Goal: Task Accomplishment & Management: Complete application form

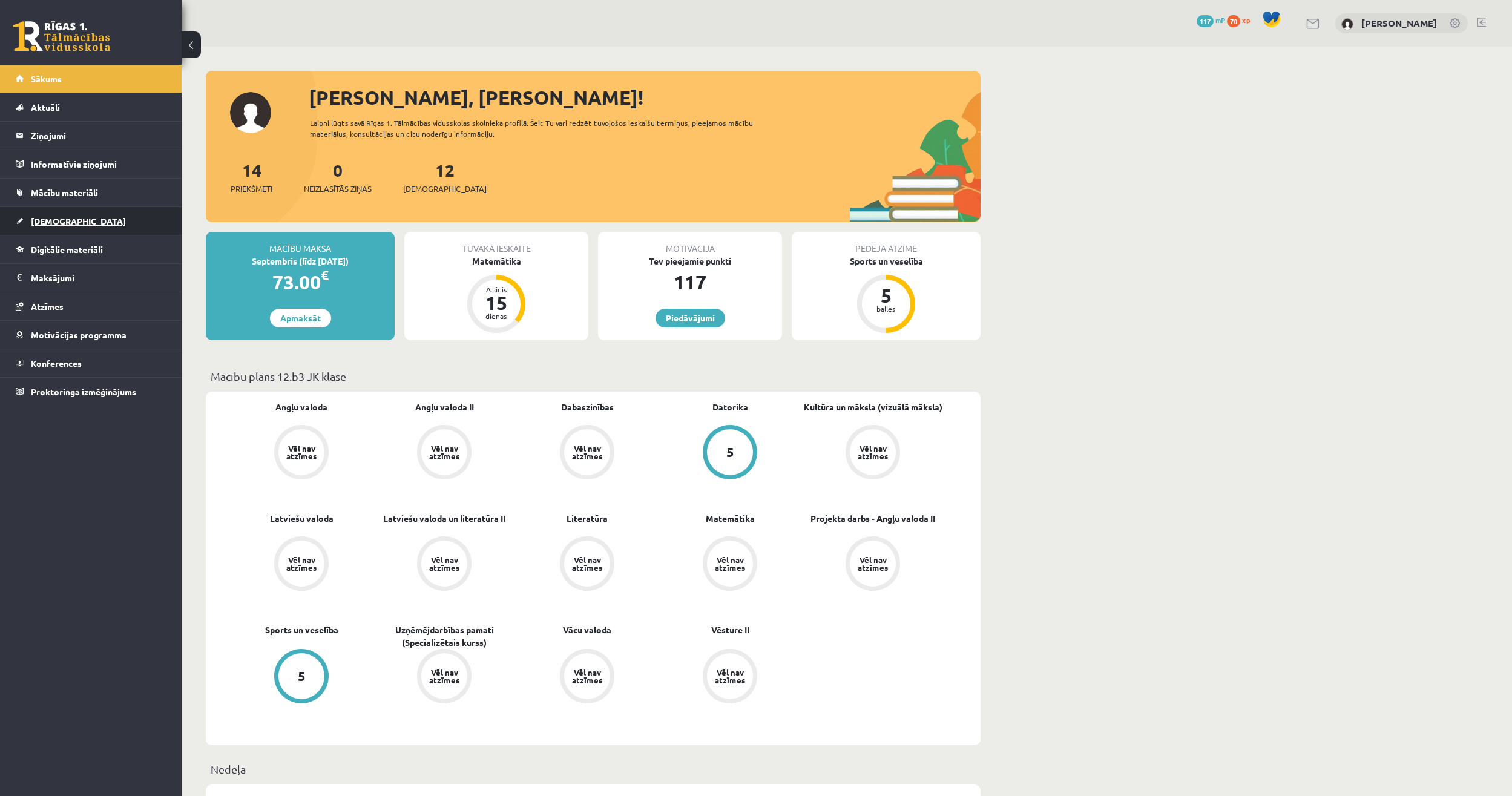
click at [62, 219] on span "[DEMOGRAPHIC_DATA]" at bounding box center [78, 221] width 95 height 11
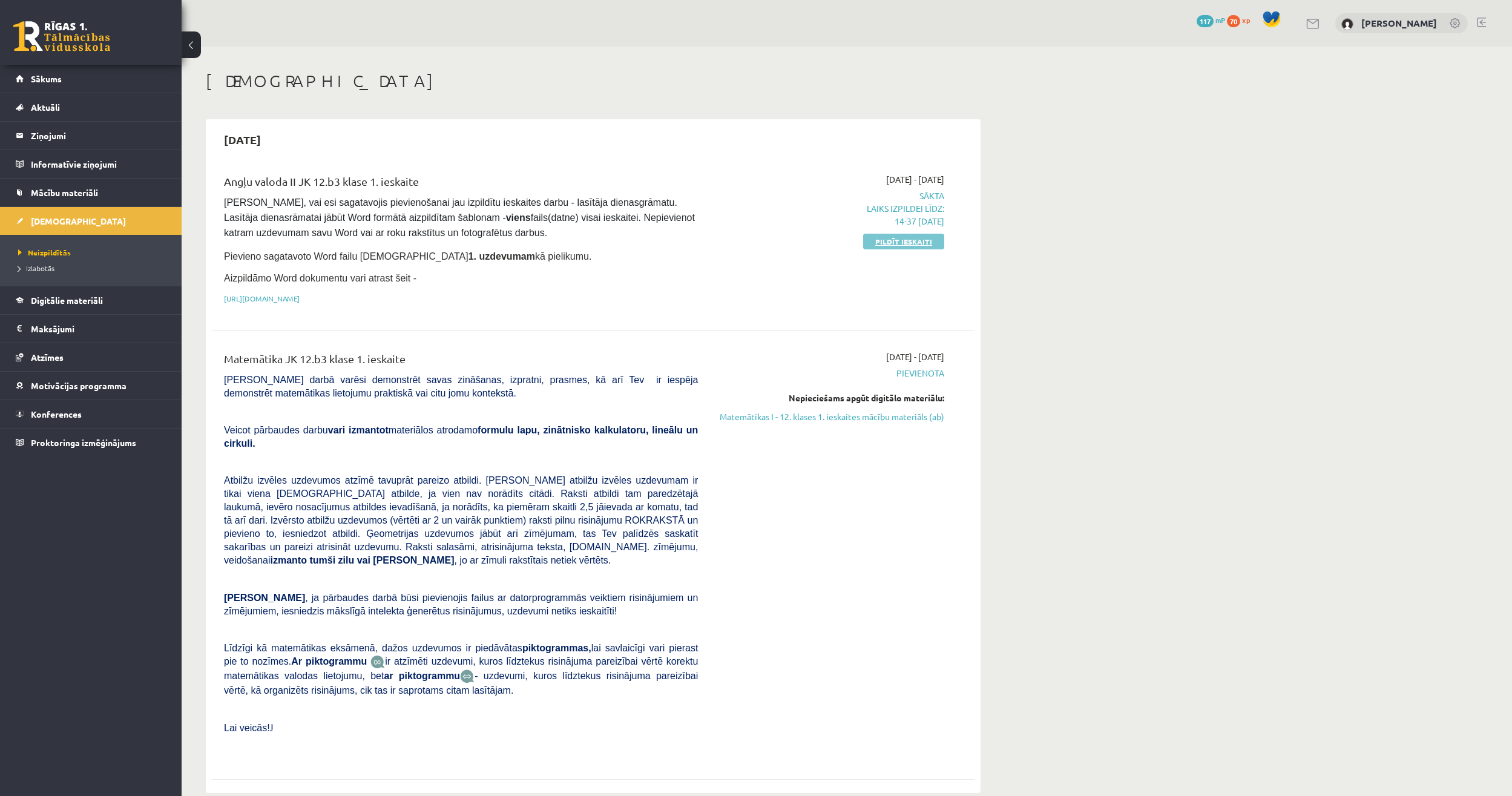
click at [901, 242] on link "Pildīt ieskaiti" at bounding box center [904, 242] width 81 height 16
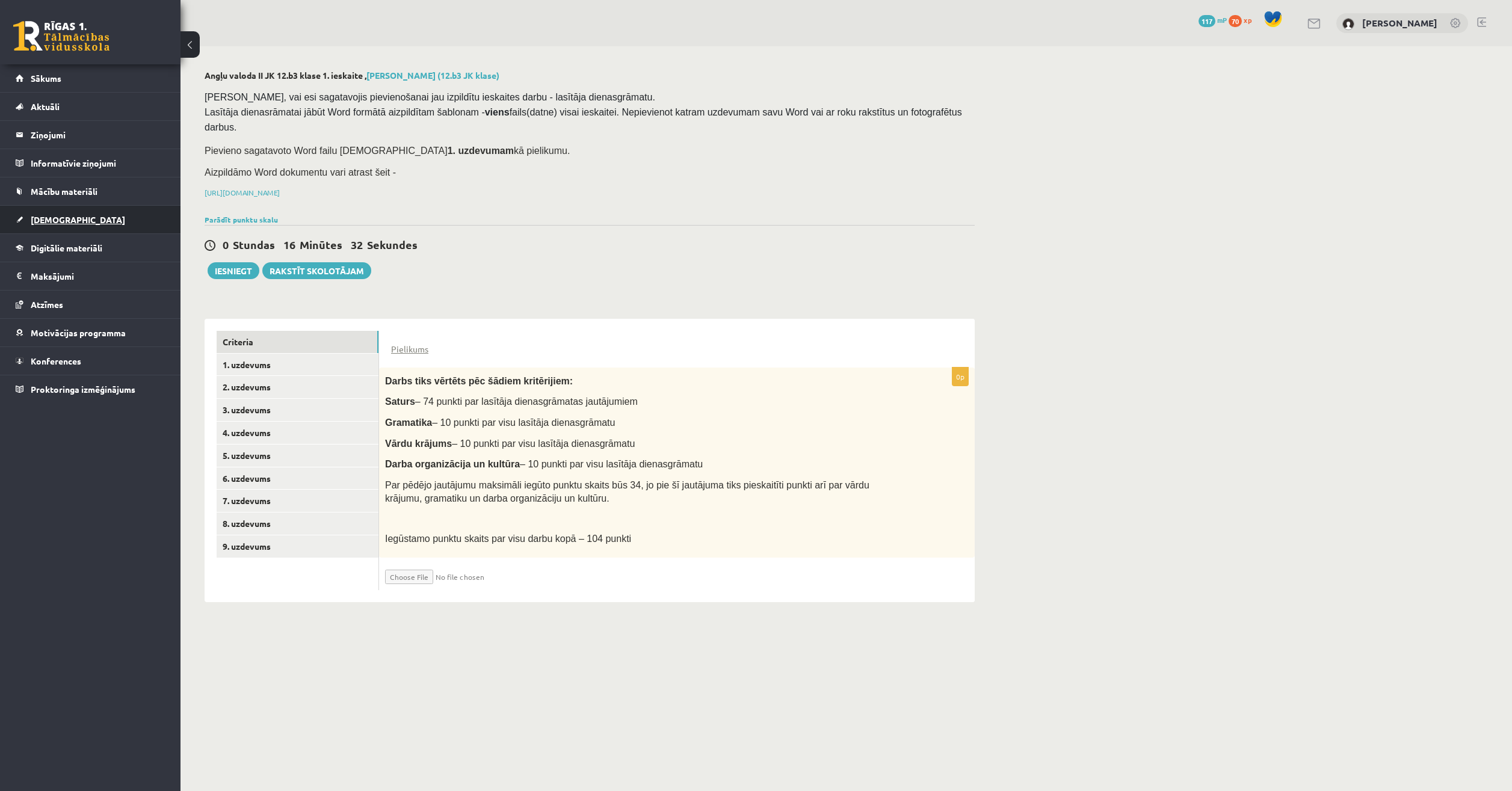
click at [66, 215] on span "[DEMOGRAPHIC_DATA]" at bounding box center [77, 219] width 94 height 11
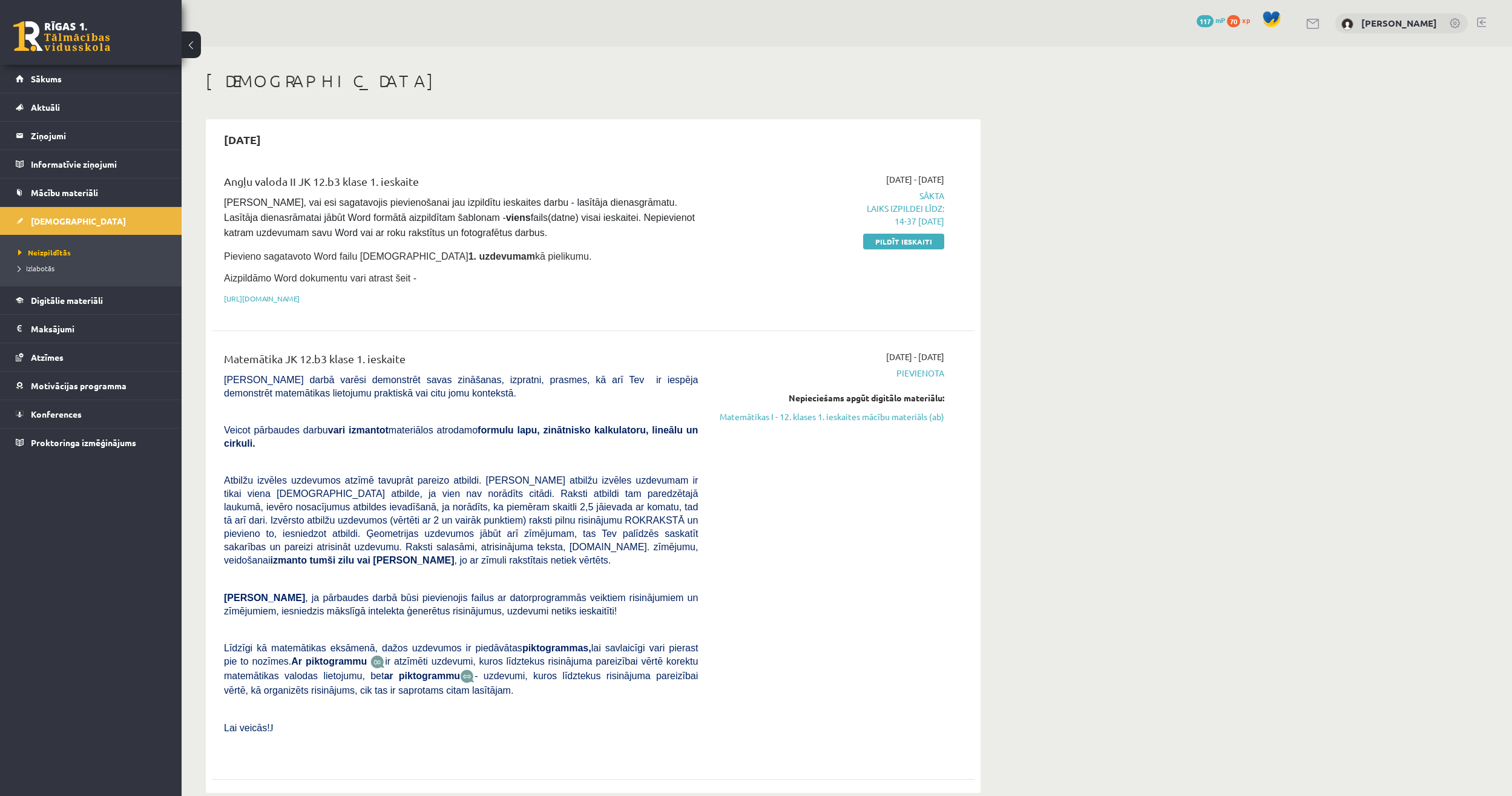
click at [887, 250] on div "2025-09-01 - 2025-09-15 Sākta Laiks izpildei līdz: 14-37 01-09-2025 Pildīt iesk…" at bounding box center [829, 243] width 246 height 138
click at [892, 239] on link "Pildīt ieskaiti" at bounding box center [904, 242] width 81 height 16
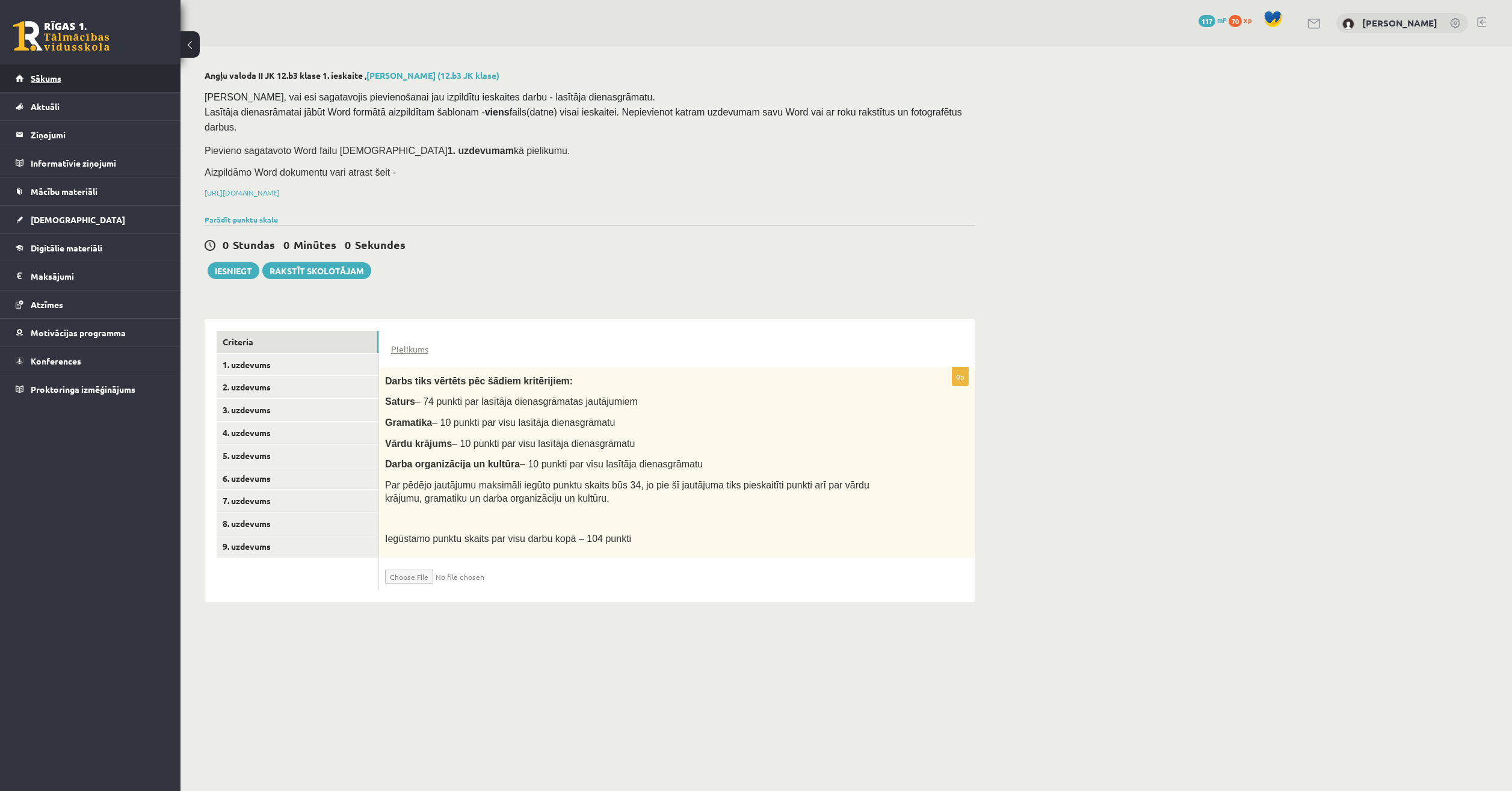
click at [86, 85] on link "Sākums" at bounding box center [90, 79] width 150 height 28
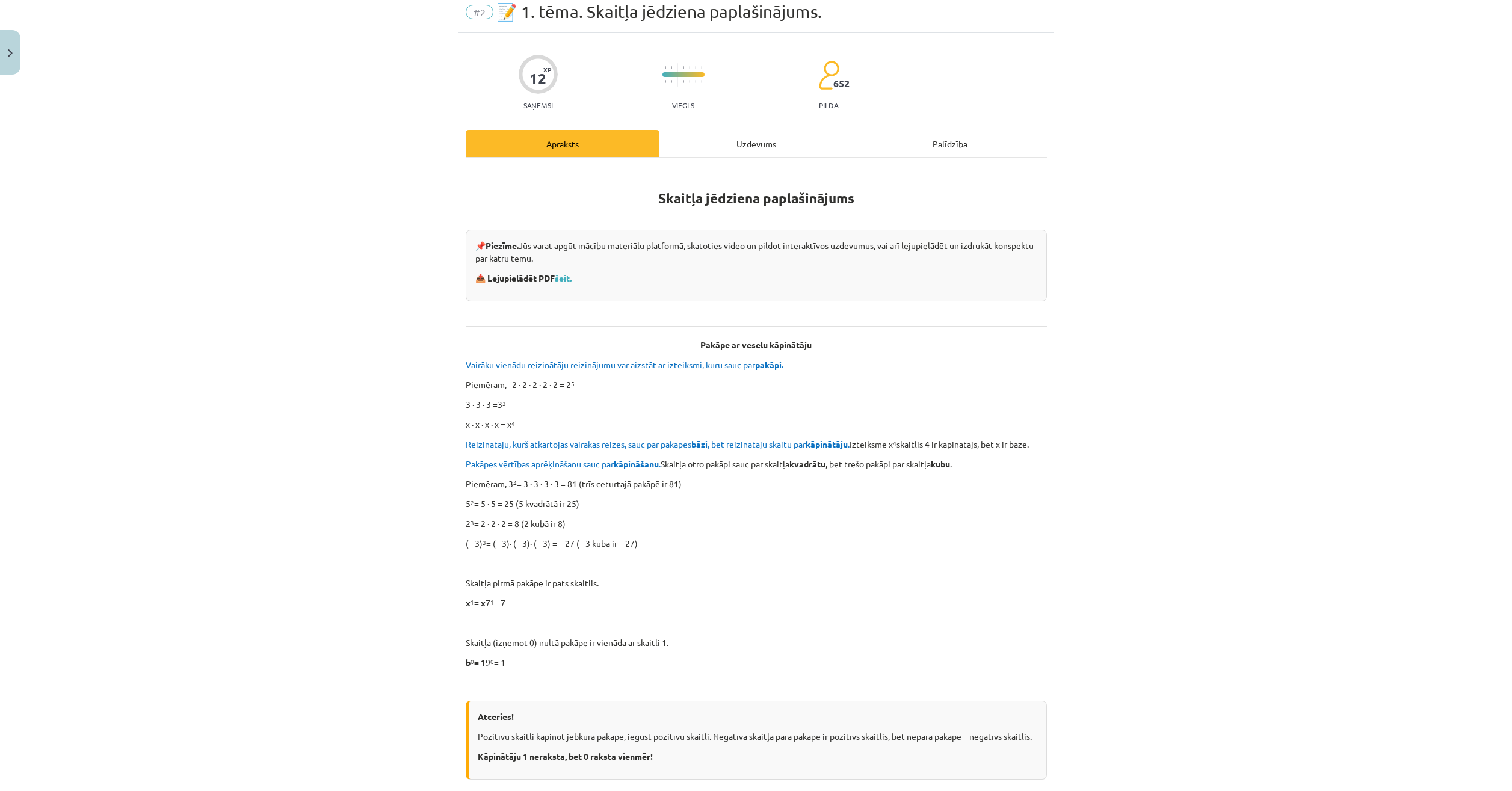
scroll to position [35, 0]
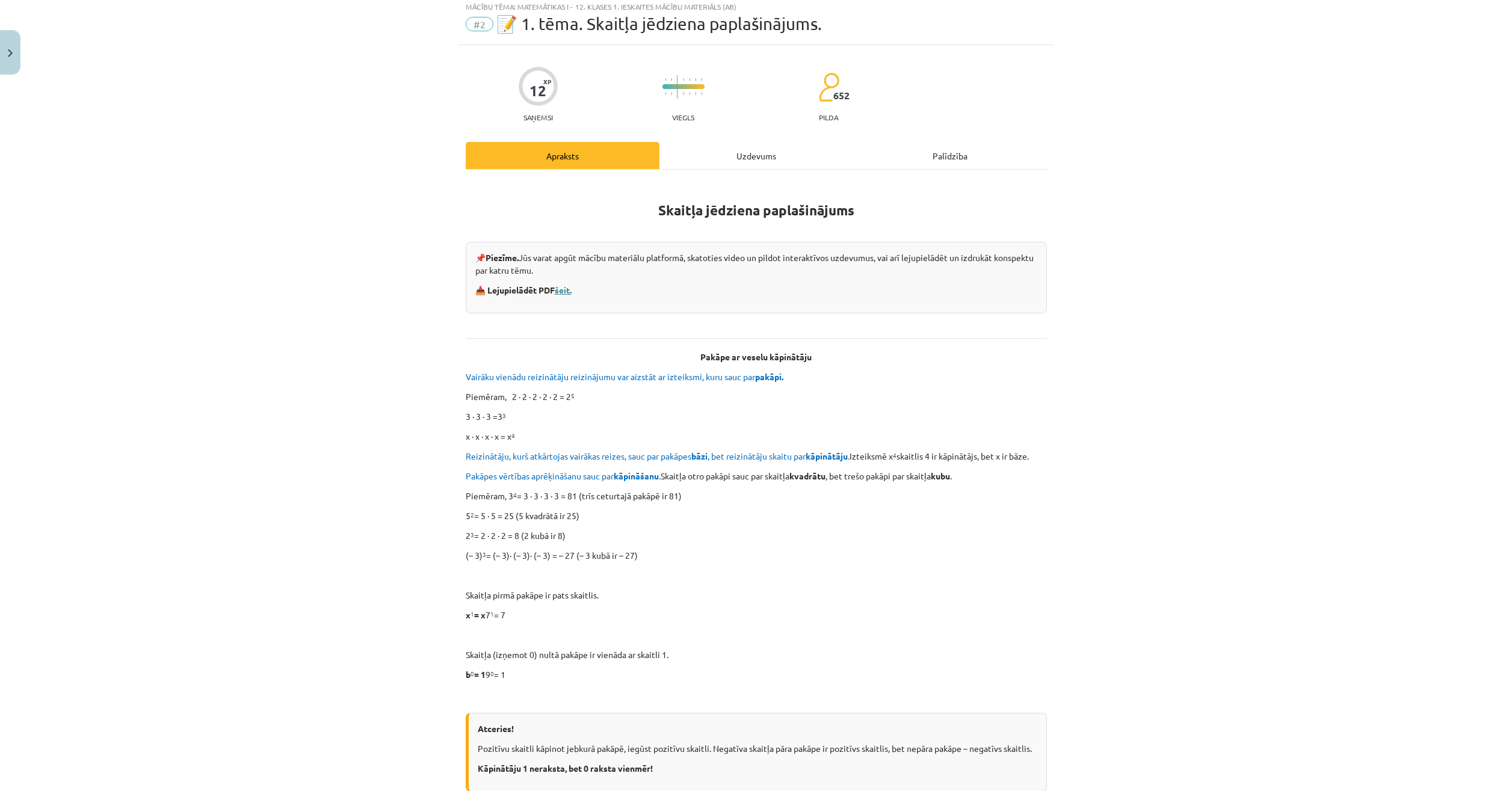
click at [568, 290] on link "šeit." at bounding box center [563, 290] width 17 height 11
